Goal: Task Accomplishment & Management: Use online tool/utility

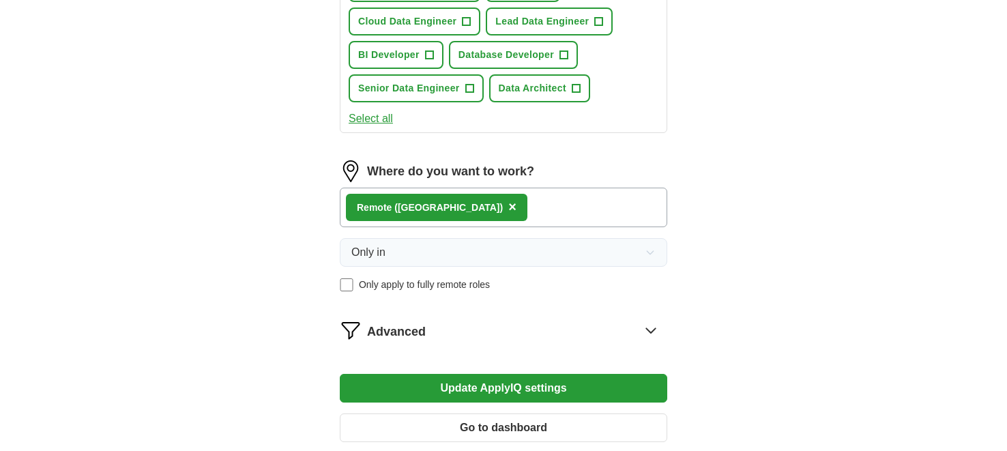
scroll to position [746, 0]
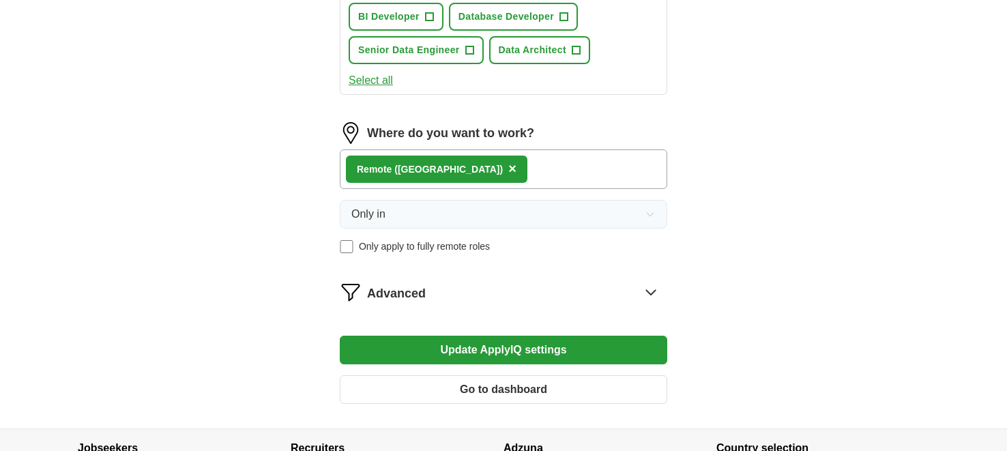
click at [538, 161] on div "Remote ([GEOGRAPHIC_DATA]) ×" at bounding box center [503, 169] width 327 height 40
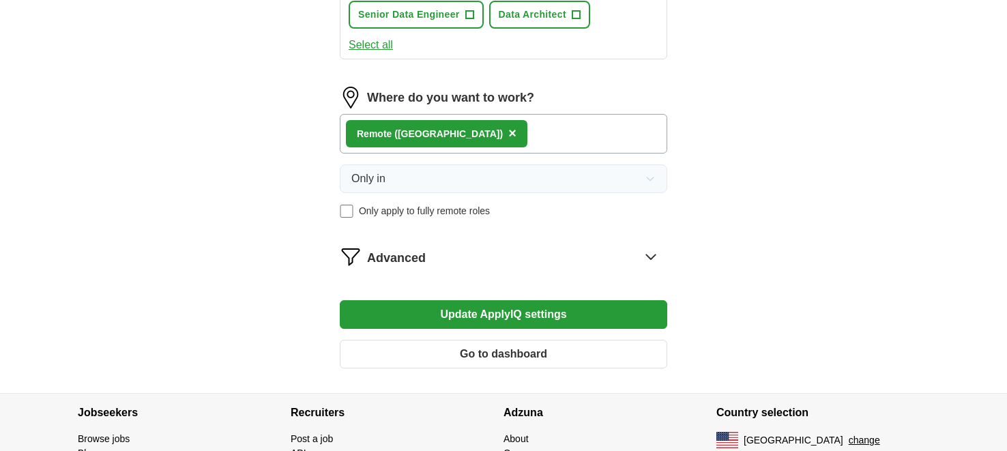
scroll to position [782, 0]
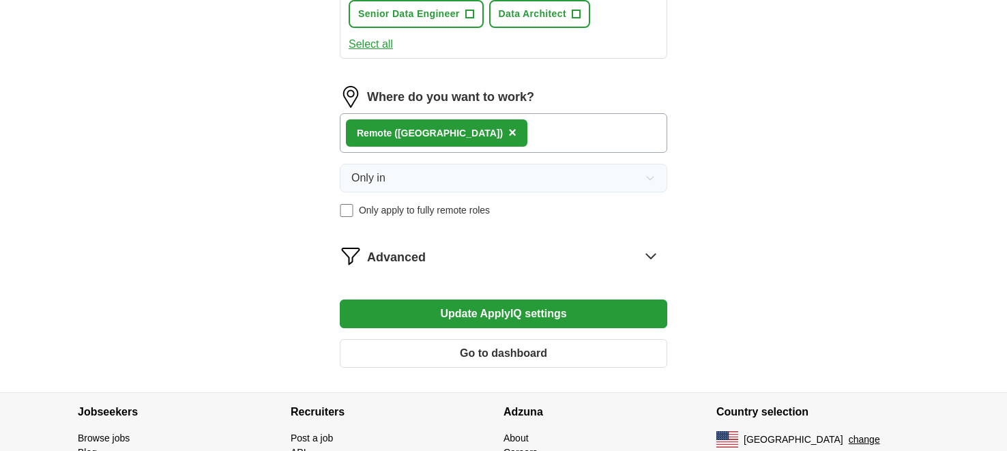
click at [508, 125] on span "×" at bounding box center [512, 132] width 8 height 15
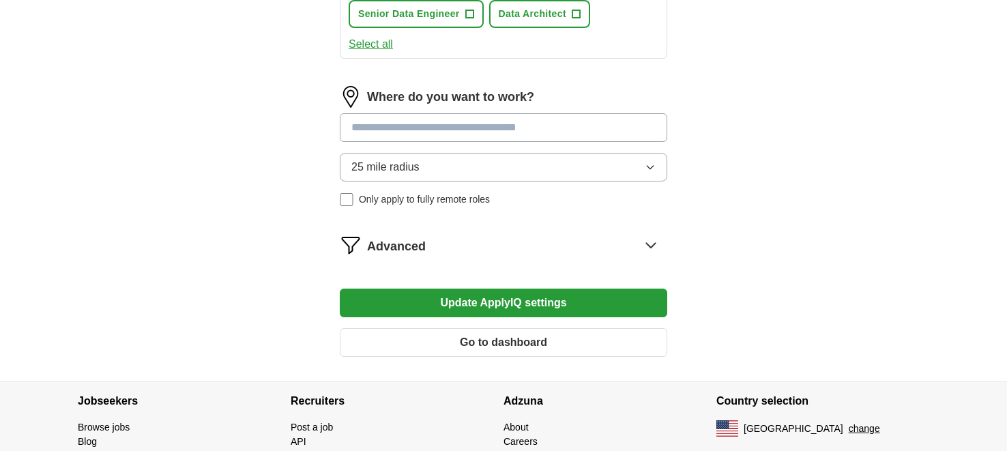
click at [422, 118] on input at bounding box center [503, 127] width 327 height 29
type input "*****"
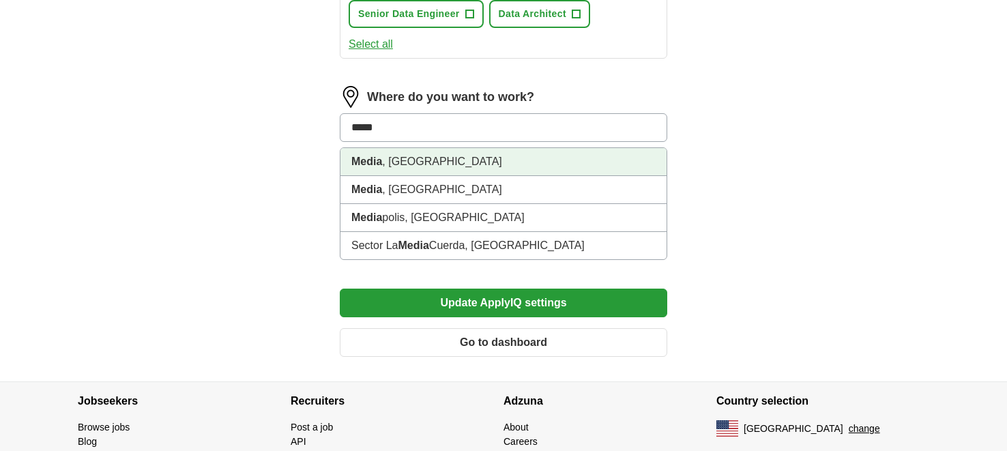
click at [372, 156] on strong "Media" at bounding box center [366, 162] width 31 height 12
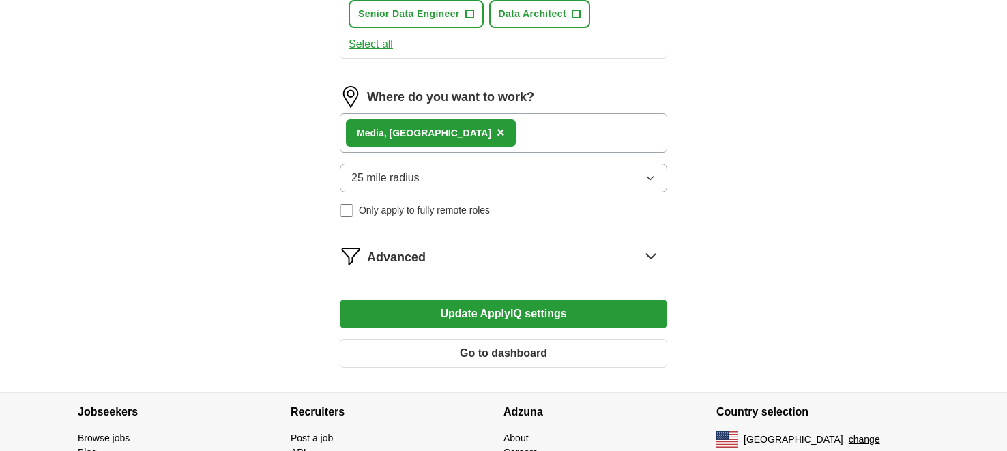
click at [394, 171] on span "25 mile radius" at bounding box center [385, 178] width 68 height 16
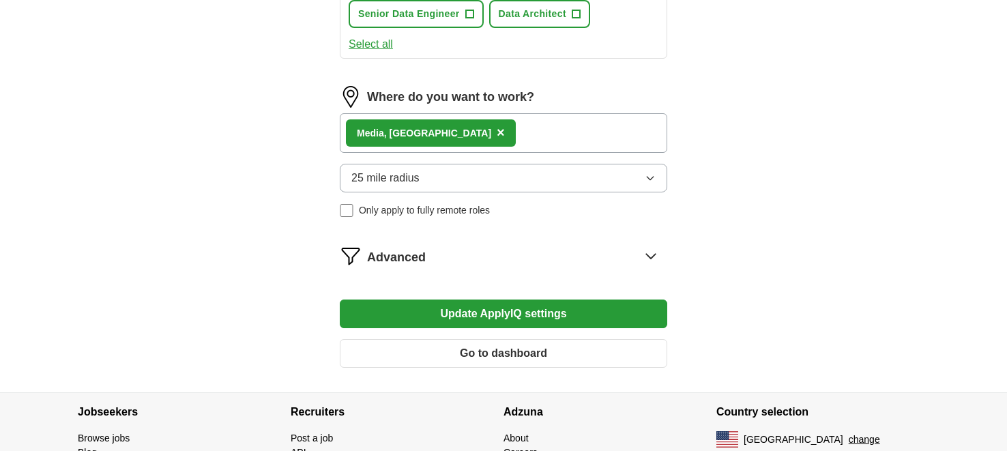
click at [650, 246] on icon at bounding box center [651, 256] width 22 height 22
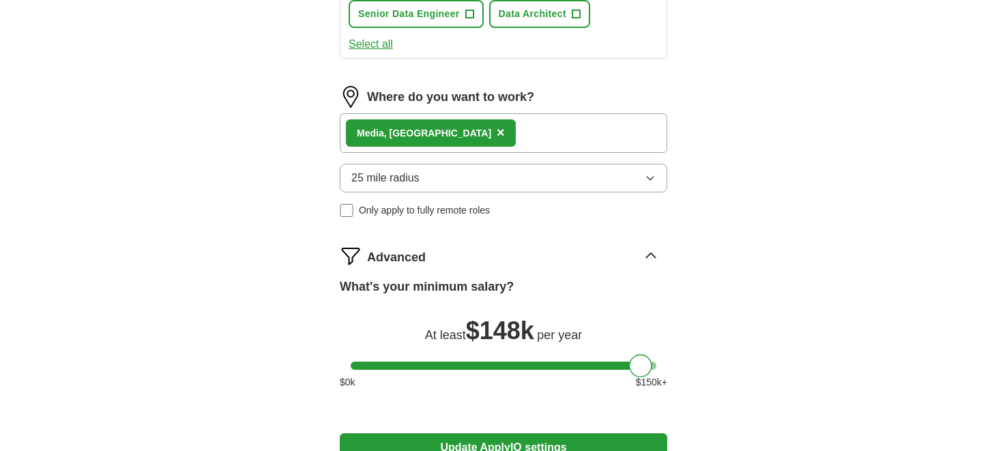
click at [640, 359] on div at bounding box center [640, 365] width 23 height 23
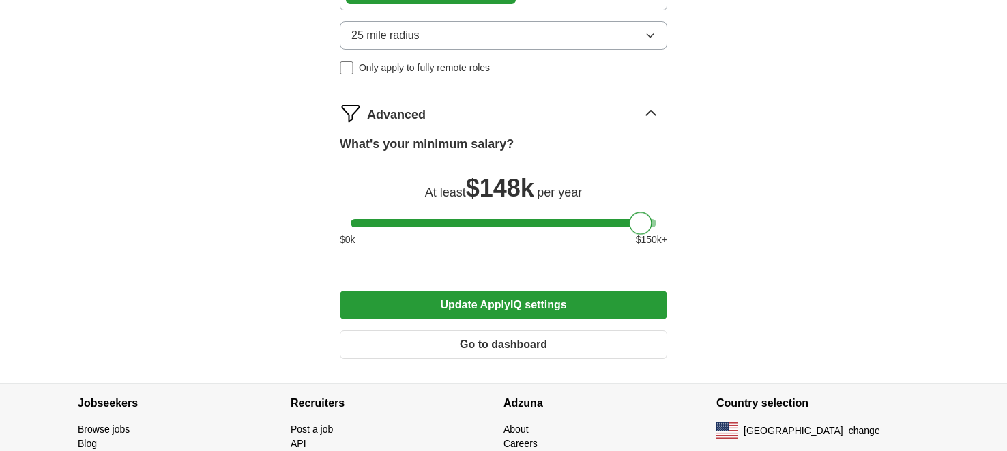
scroll to position [932, 0]
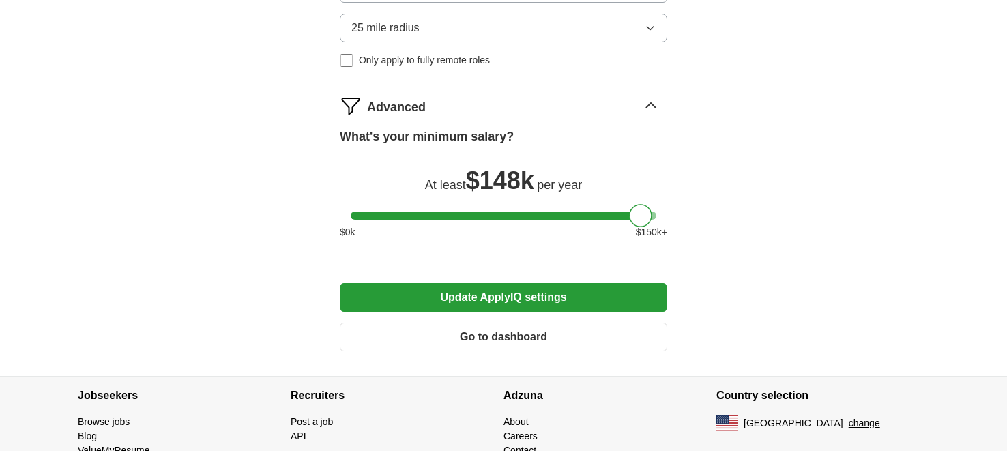
click at [506, 292] on button "Update ApplyIQ settings" at bounding box center [503, 297] width 327 height 29
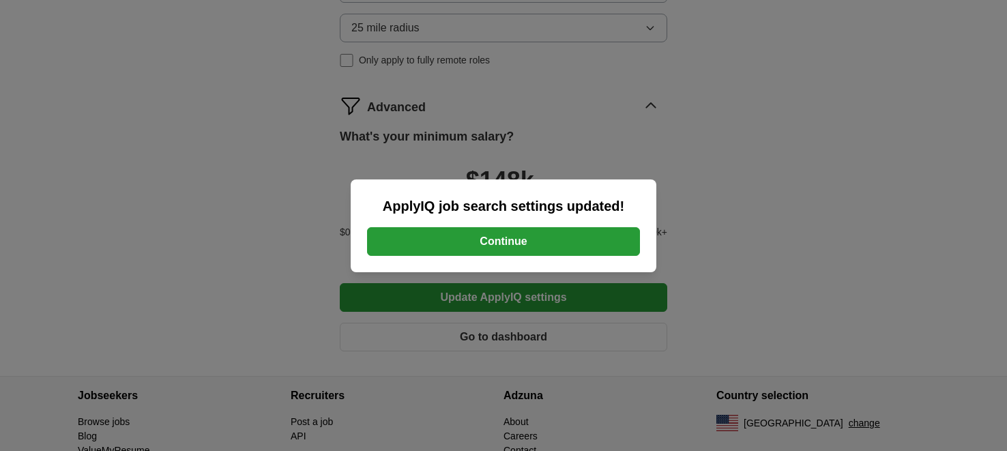
click at [510, 241] on button "Continue" at bounding box center [503, 241] width 273 height 29
